Goal: Information Seeking & Learning: Learn about a topic

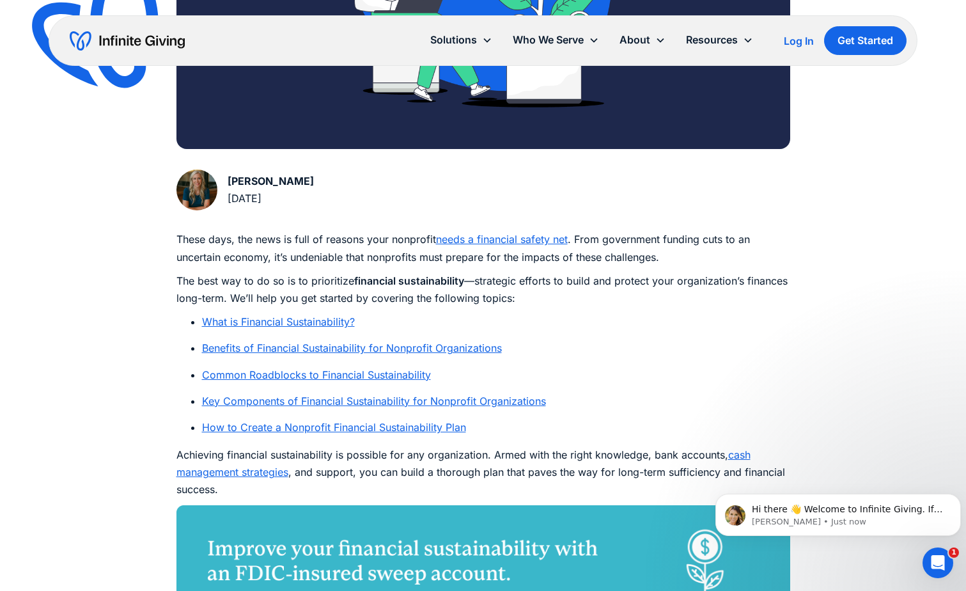
click at [325, 320] on link "What is Financial Sustainability?" at bounding box center [278, 321] width 153 height 13
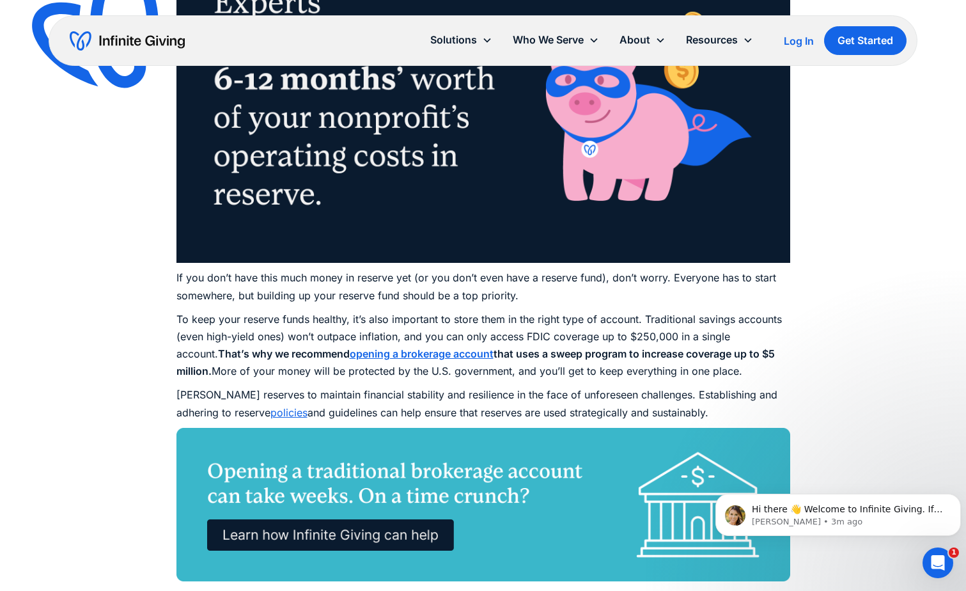
scroll to position [3924, 0]
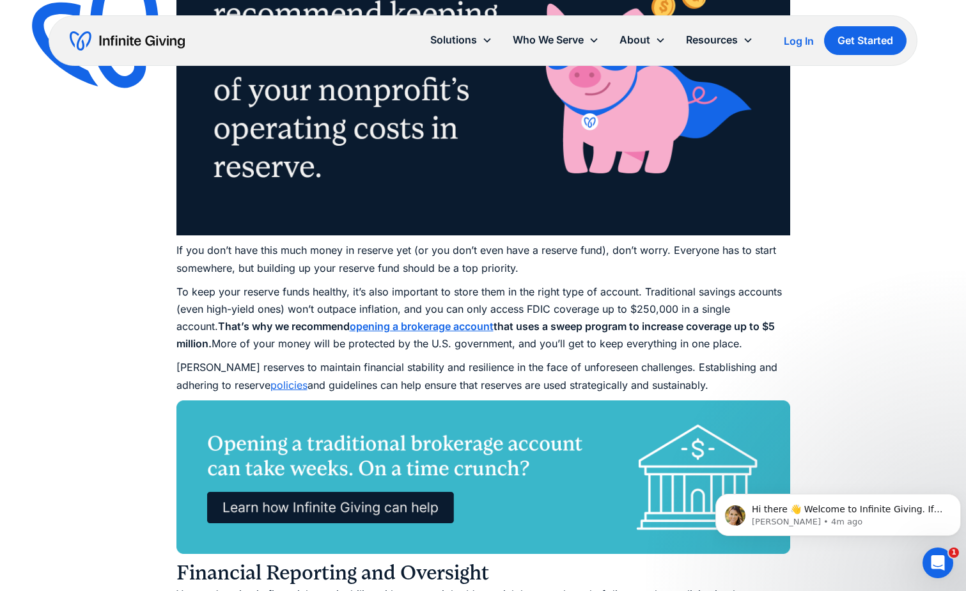
click at [414, 328] on strong "opening a brokerage account" at bounding box center [422, 326] width 144 height 13
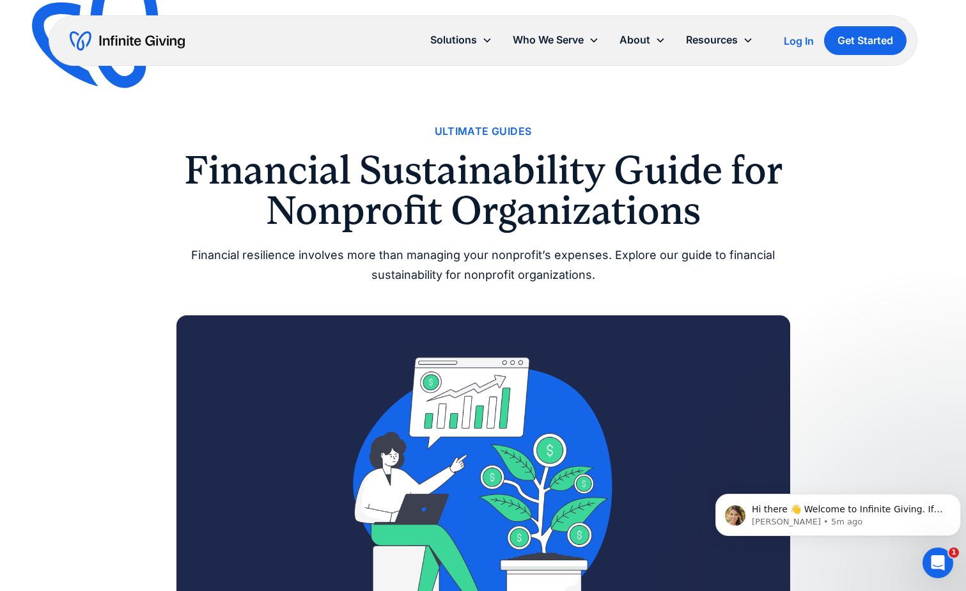
scroll to position [511, 0]
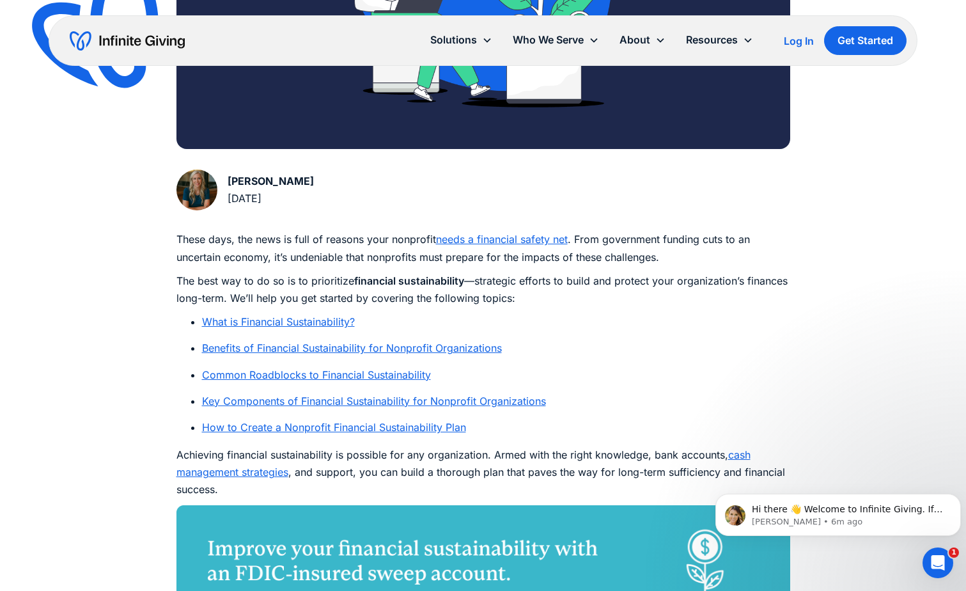
click at [740, 452] on link "cash management strategies" at bounding box center [463, 463] width 574 height 30
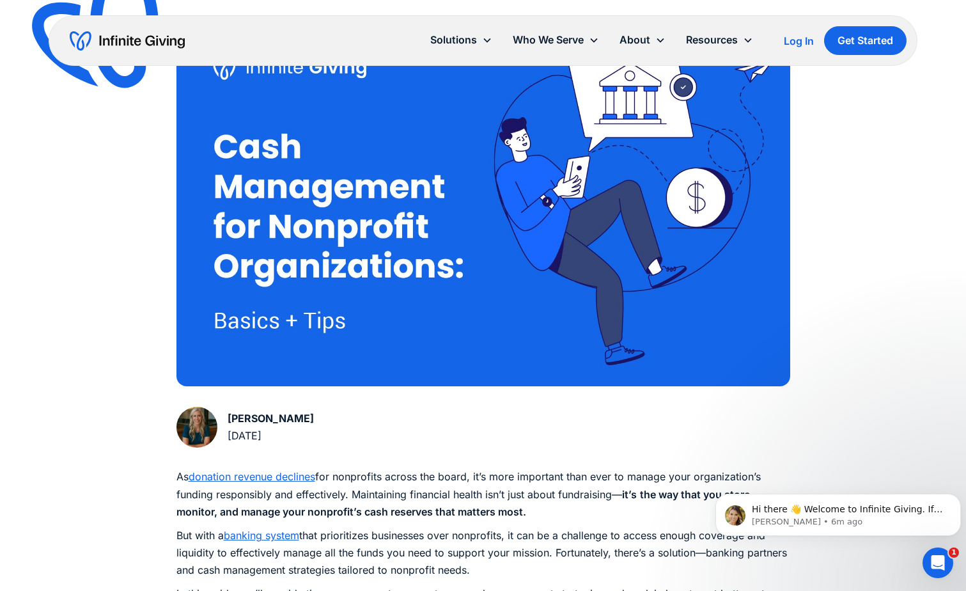
scroll to position [320, 0]
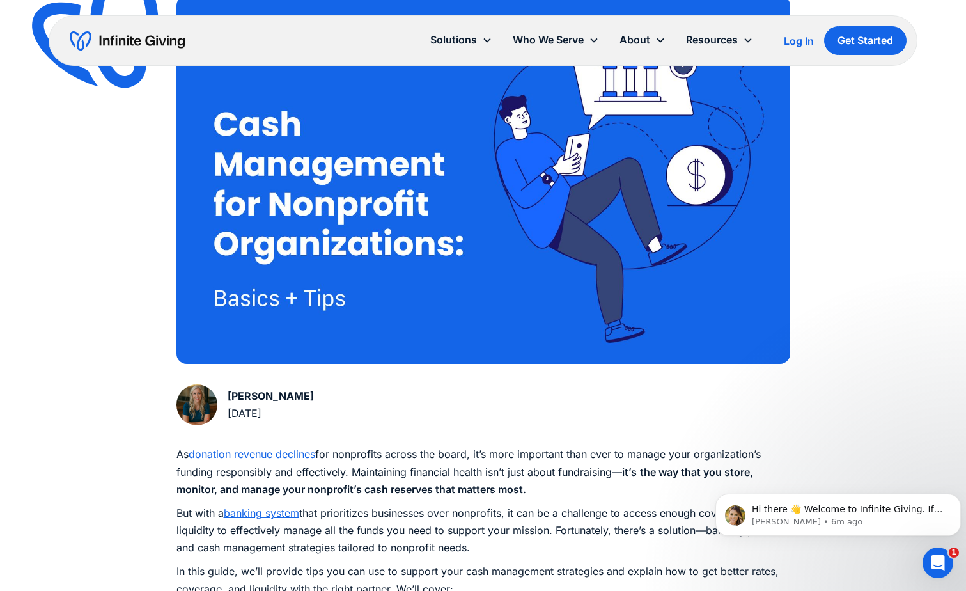
click at [267, 456] on link "donation revenue declines" at bounding box center [252, 453] width 127 height 13
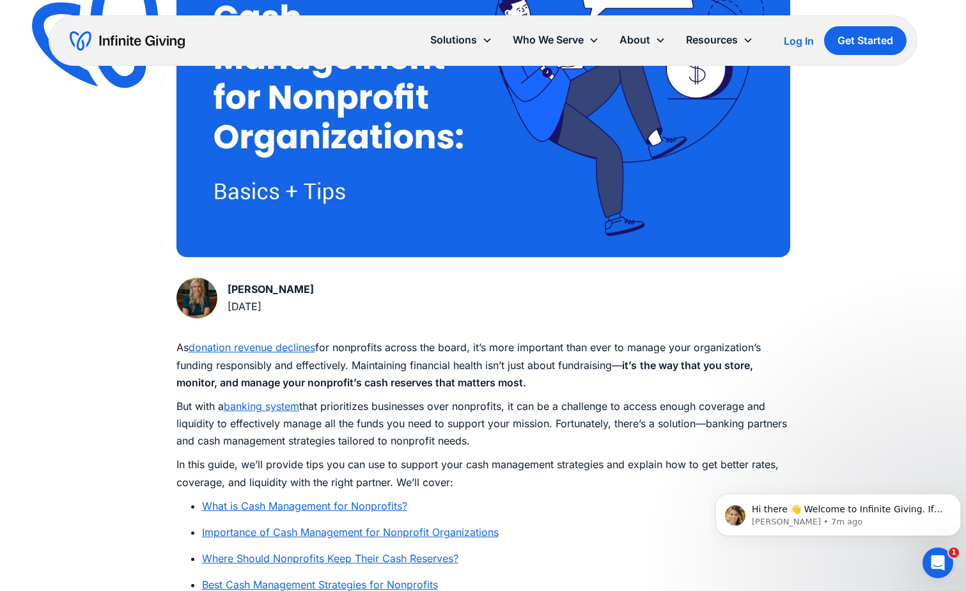
scroll to position [447, 0]
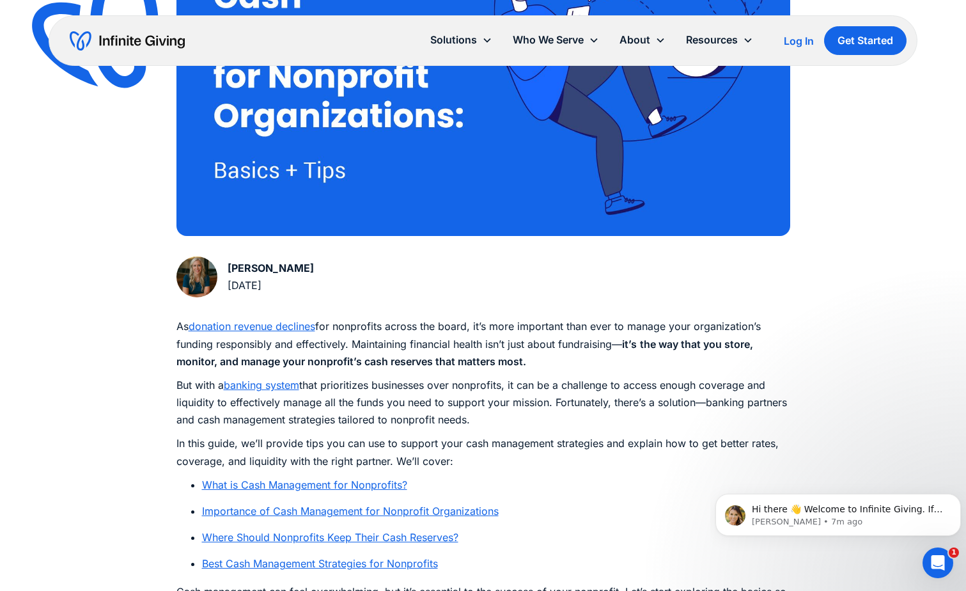
click at [279, 387] on link "banking system" at bounding box center [261, 384] width 75 height 13
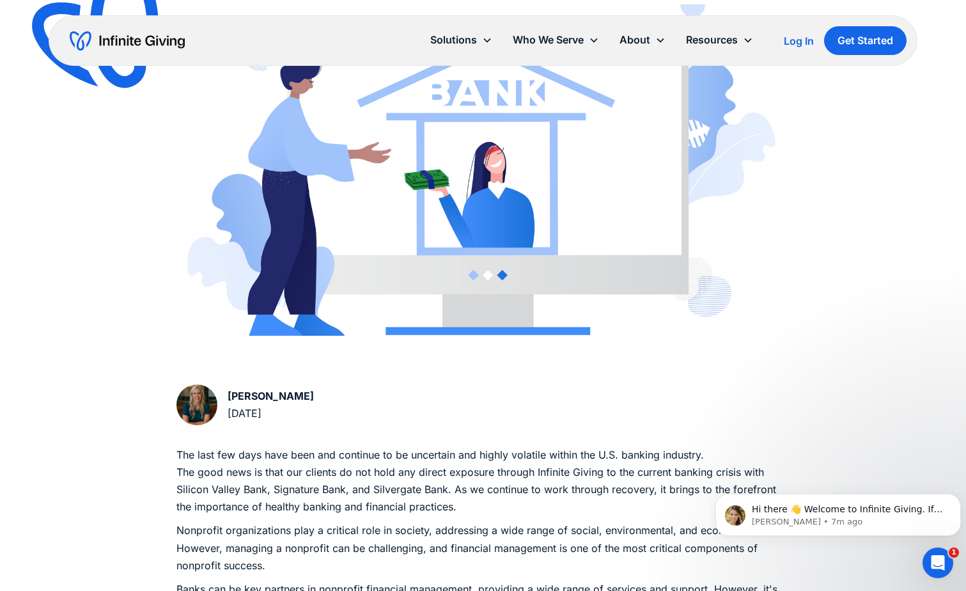
scroll to position [383, 0]
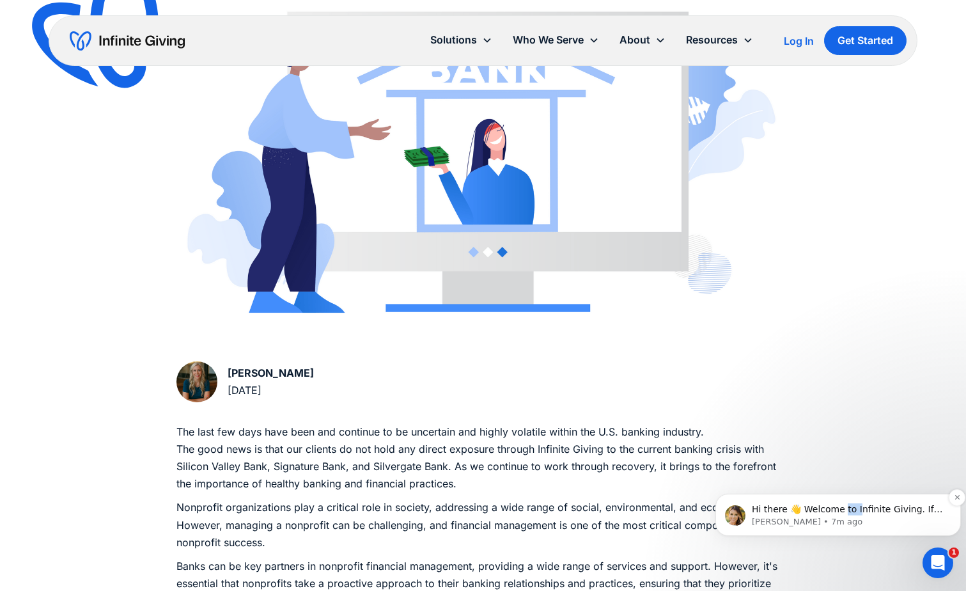
drag, startPoint x: 839, startPoint y: 513, endPoint x: 884, endPoint y: 513, distance: 45.4
click at [884, 513] on p "Hi there 👋 Welcome to Infinite Giving. If you have any questions, just reply to…" at bounding box center [848, 509] width 193 height 13
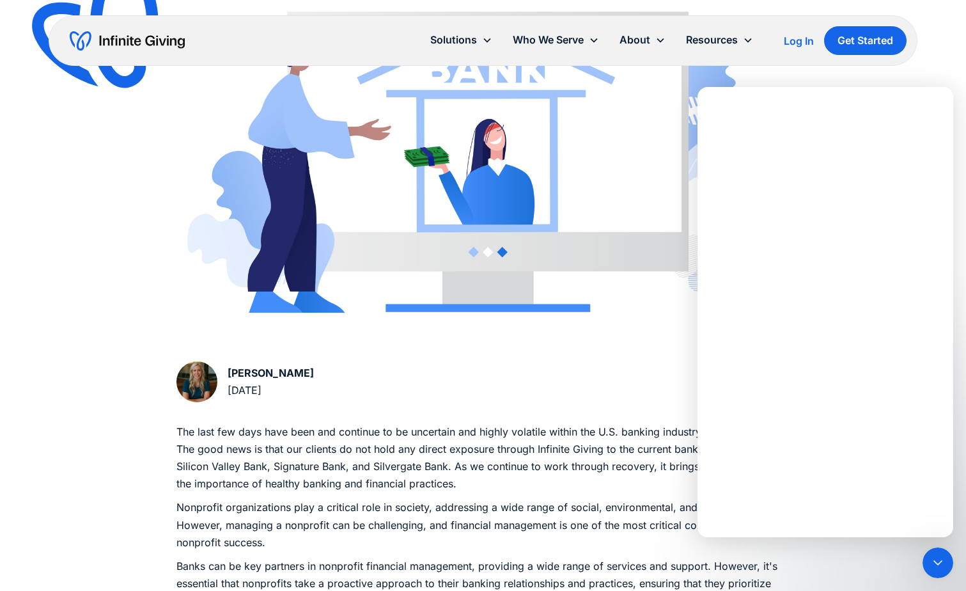
scroll to position [0, 0]
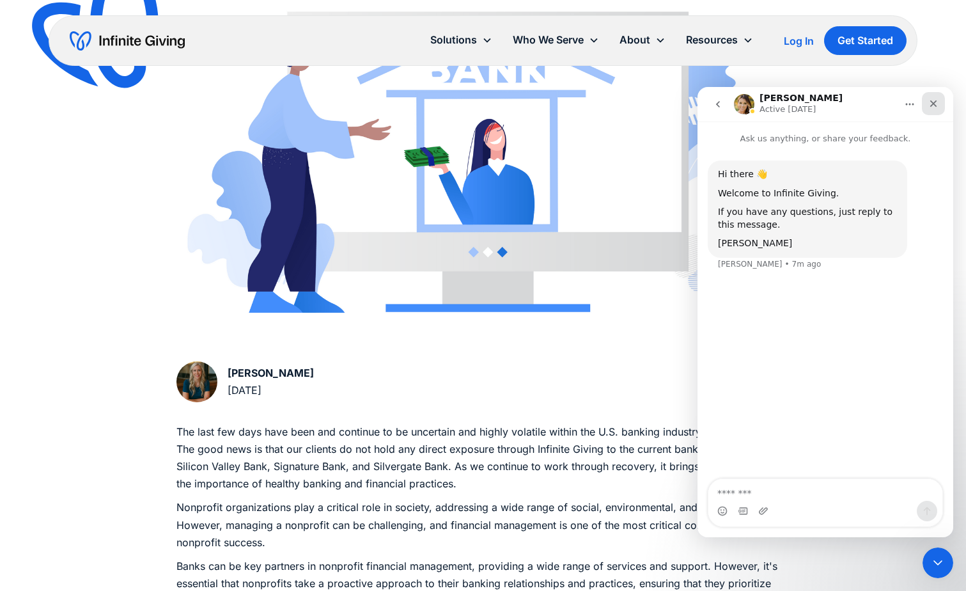
click at [940, 104] on div "Close" at bounding box center [933, 103] width 23 height 23
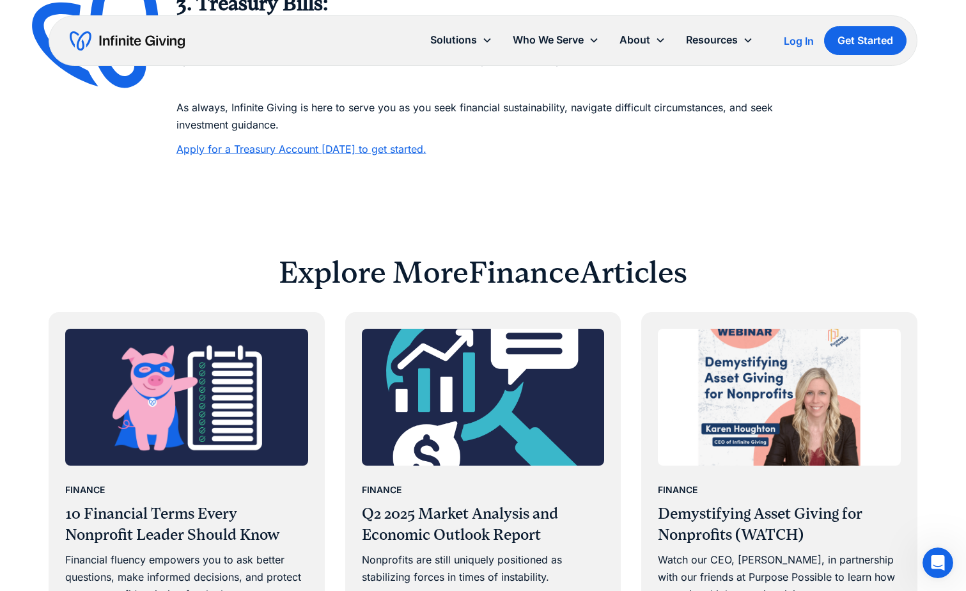
scroll to position [1150, 0]
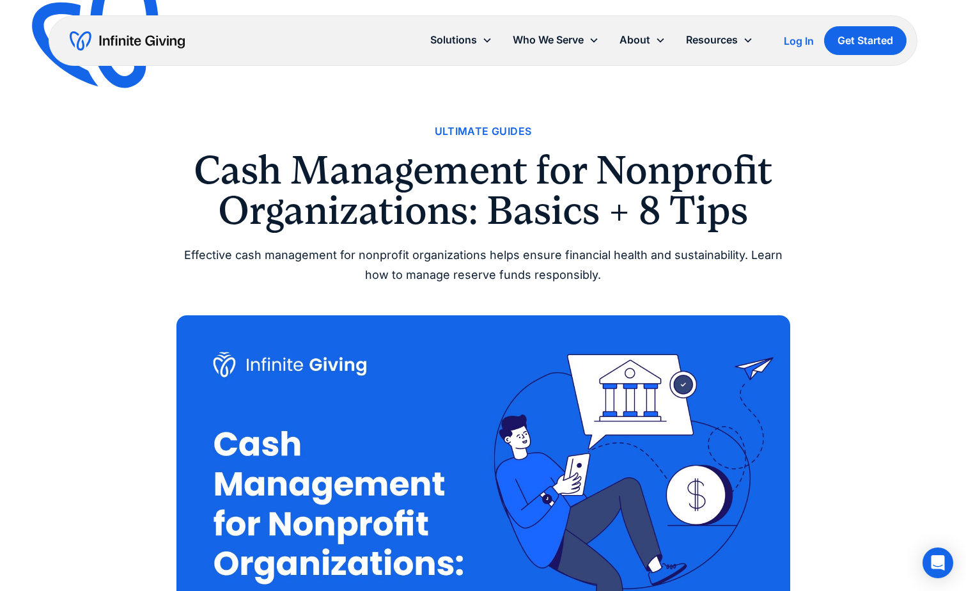
click at [474, 135] on div "Ultimate Guides" at bounding box center [483, 131] width 97 height 17
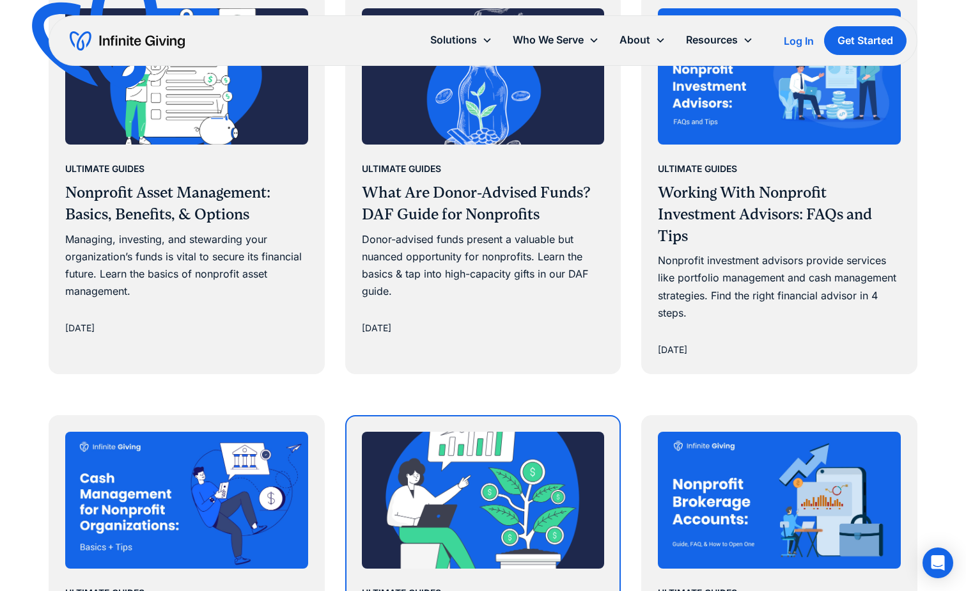
scroll to position [767, 0]
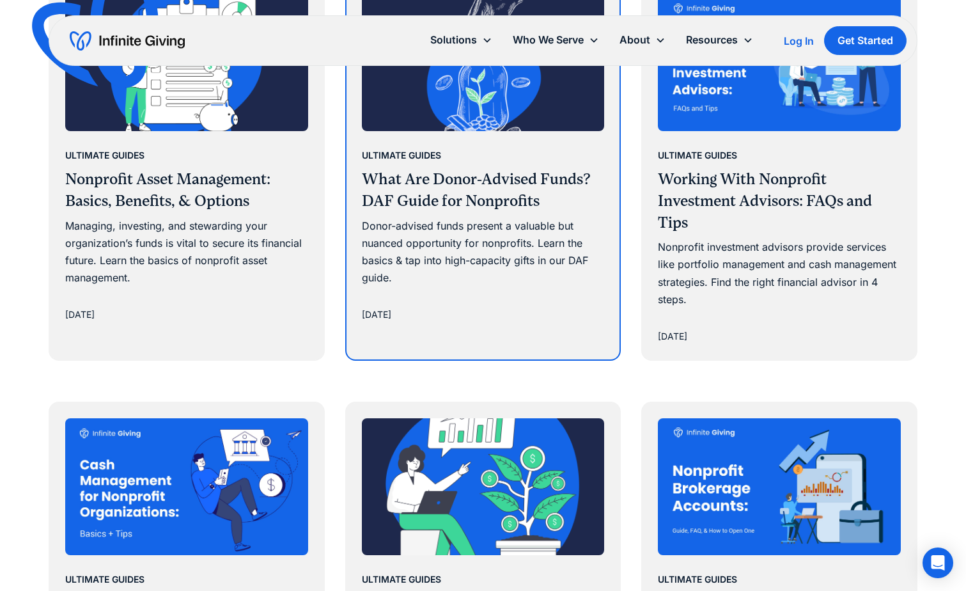
click at [417, 188] on h3 "What Are Donor-Advised Funds? DAF Guide for Nonprofits" at bounding box center [483, 190] width 243 height 43
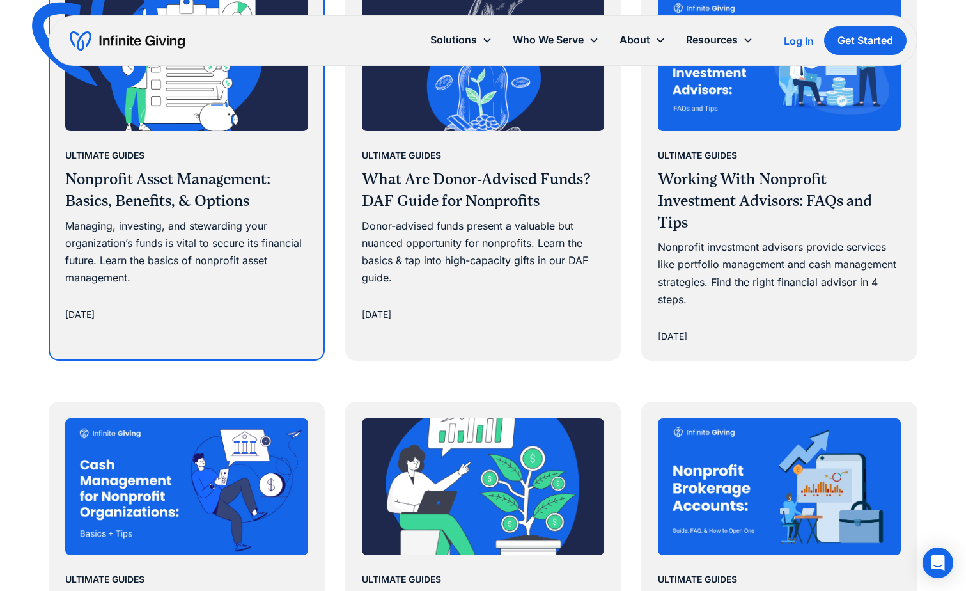
click at [239, 217] on div "Managing, investing, and stewarding your organization’s funds is vital to secur…" at bounding box center [186, 252] width 243 height 70
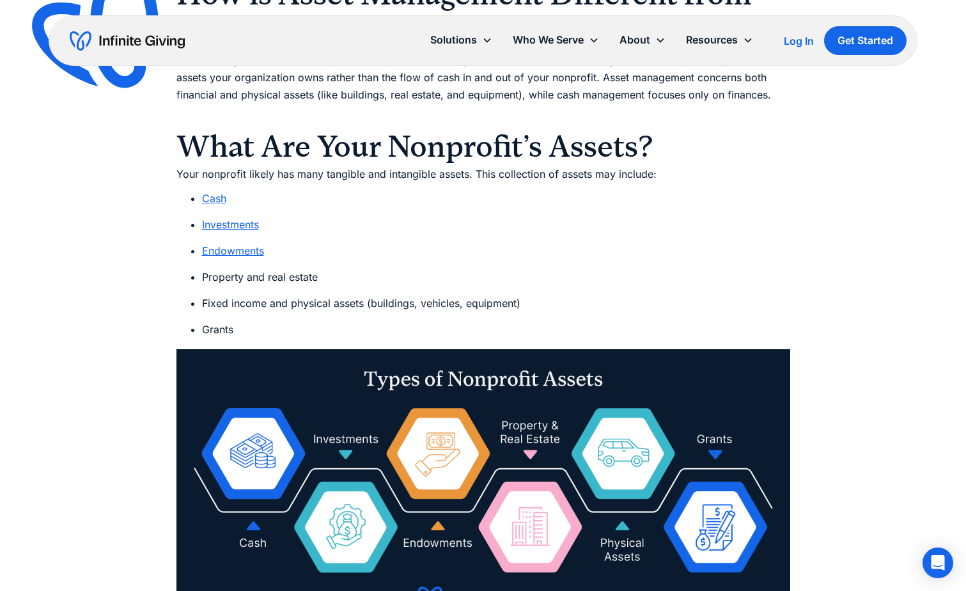
scroll to position [1342, 0]
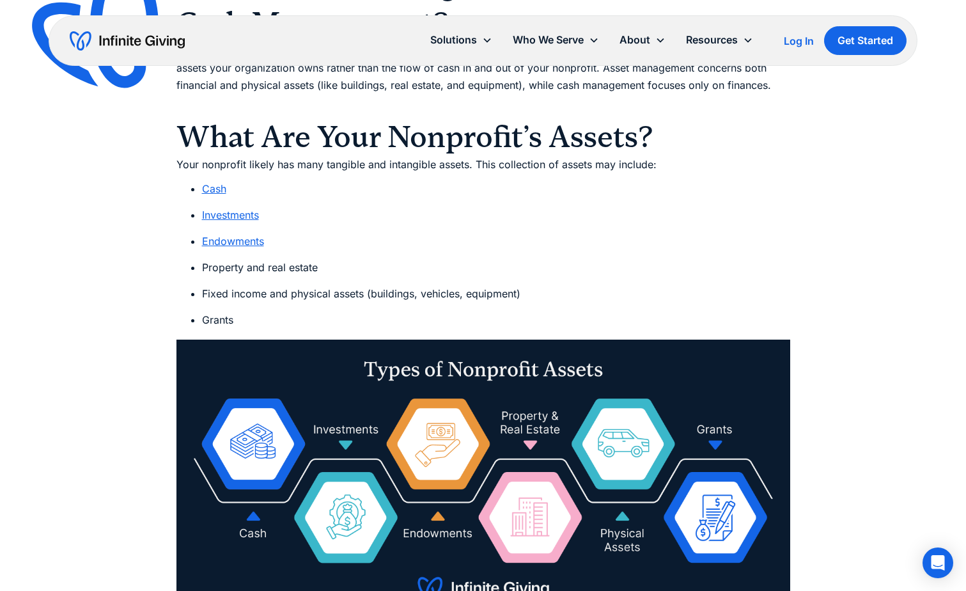
click at [230, 216] on link "Investments" at bounding box center [230, 214] width 57 height 13
click at [251, 236] on link "Endowments" at bounding box center [233, 241] width 62 height 13
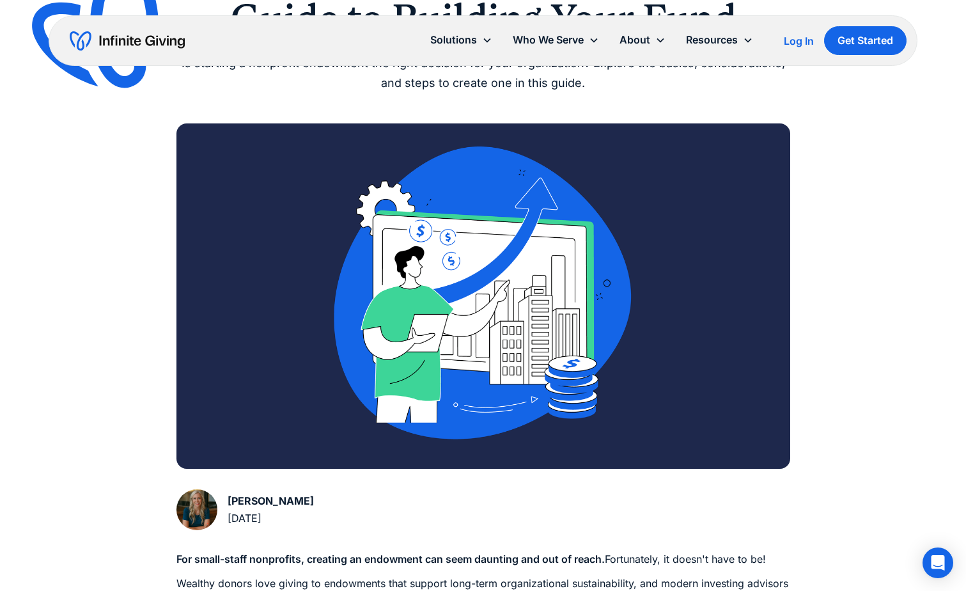
scroll to position [256, 0]
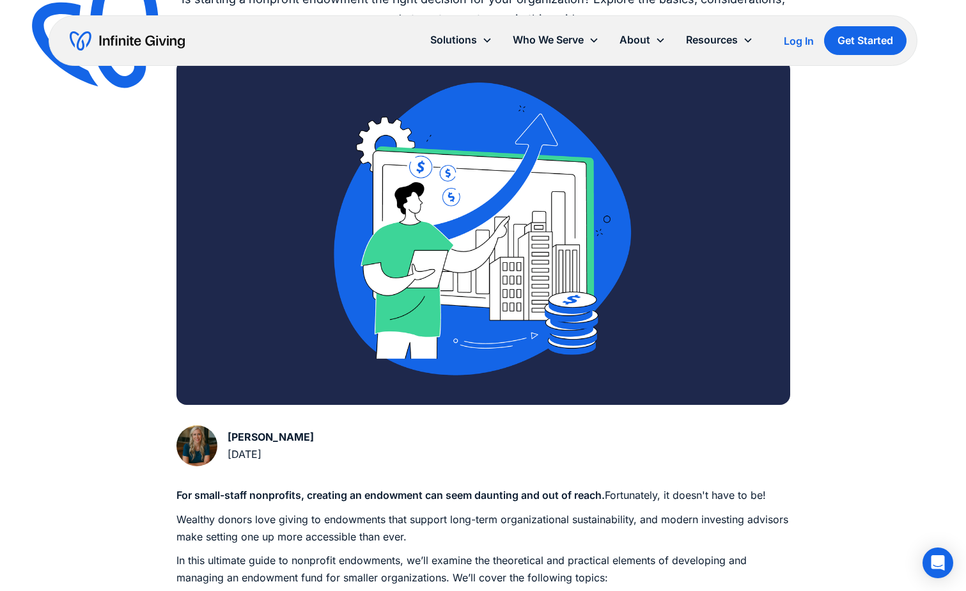
drag, startPoint x: 427, startPoint y: 320, endPoint x: 432, endPoint y: 330, distance: 12.0
drag, startPoint x: 432, startPoint y: 330, endPoint x: 614, endPoint y: 438, distance: 211.2
click at [614, 438] on div "[PERSON_NAME] [DATE]" at bounding box center [483, 448] width 614 height 46
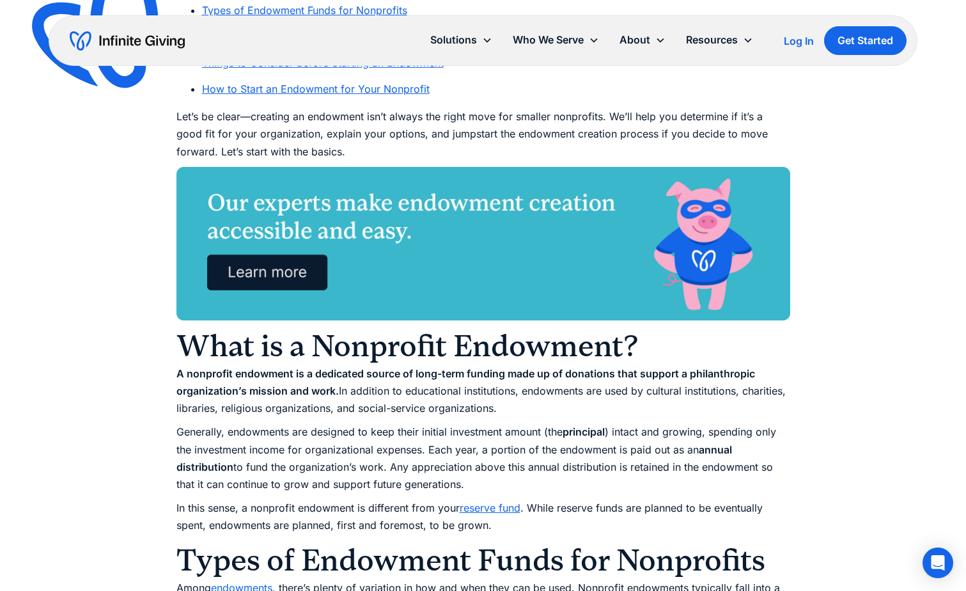
scroll to position [895, 0]
